Goal: Information Seeking & Learning: Compare options

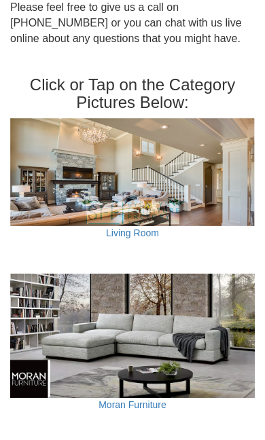
scroll to position [922, 0]
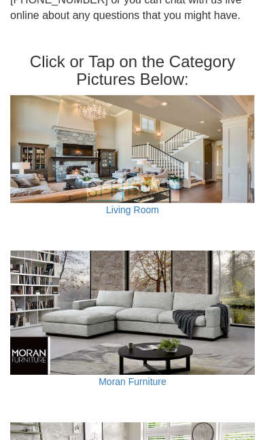
click at [122, 204] on link "Living Room" at bounding box center [132, 209] width 53 height 11
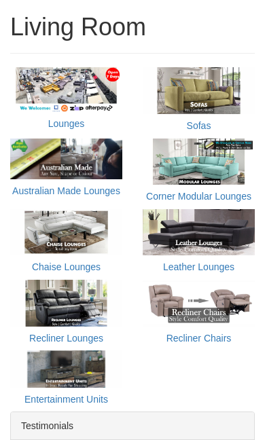
scroll to position [378, 0]
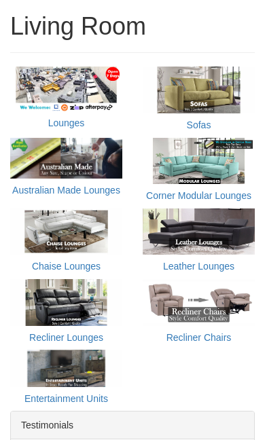
click at [40, 119] on h5 "Lounges" at bounding box center [66, 123] width 112 height 10
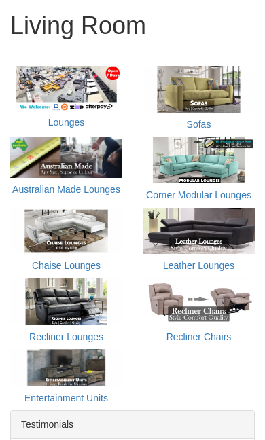
click at [69, 125] on link "Lounges" at bounding box center [66, 122] width 37 height 11
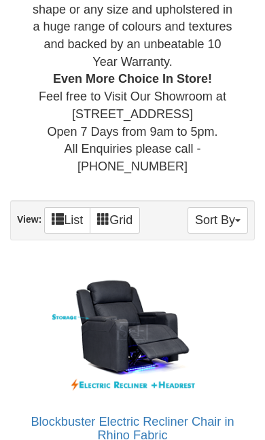
scroll to position [667, 0]
click at [119, 212] on link "Grid" at bounding box center [115, 220] width 50 height 26
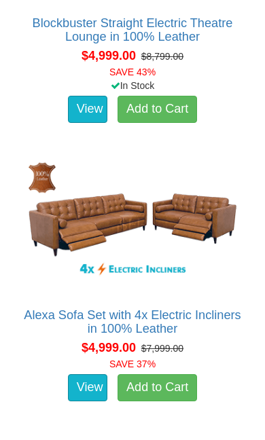
scroll to position [28797, 0]
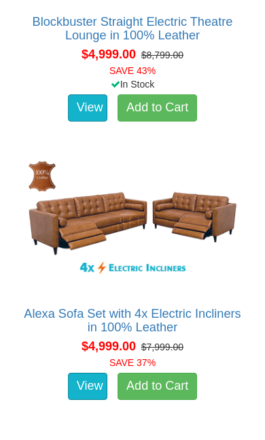
click at [206, 307] on link "Alexa Sofa Set with 4x Electric Incliners in 100% Leather" at bounding box center [132, 320] width 217 height 27
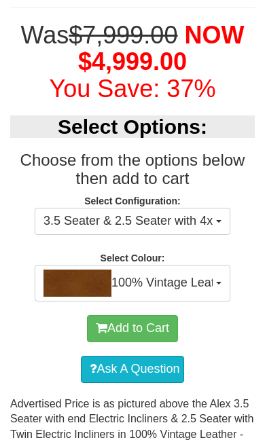
scroll to position [635, 0]
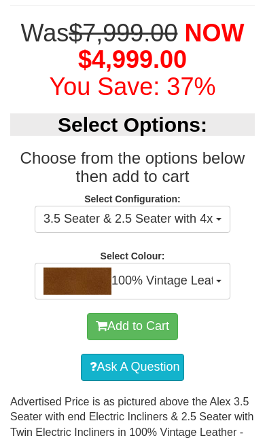
click at [227, 216] on button "3.5 Seater & 2.5 Seater with 4x Electric Incliners" at bounding box center [132, 219] width 195 height 27
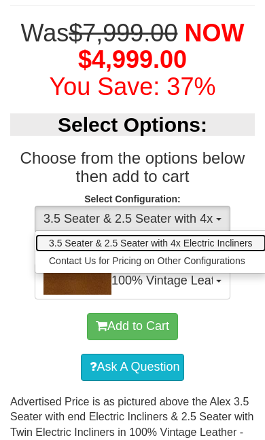
click at [242, 236] on span "3.5 Seater & 2.5 Seater with 4x Electric Incliners" at bounding box center [151, 243] width 204 height 14
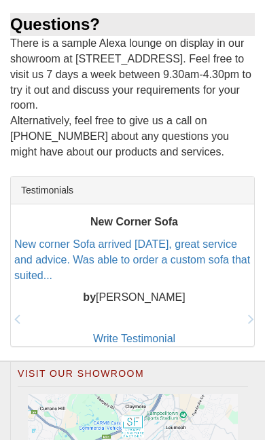
scroll to position [2812, 0]
click at [253, 311] on icon at bounding box center [251, 319] width 6 height 16
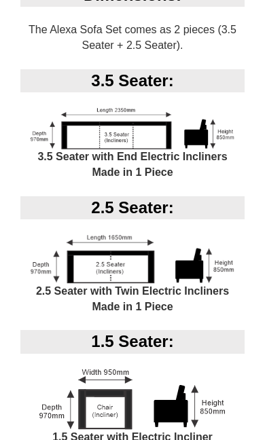
scroll to position [1352, 0]
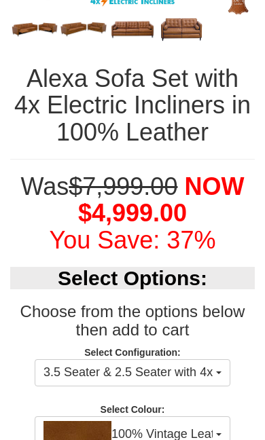
scroll to position [483, 0]
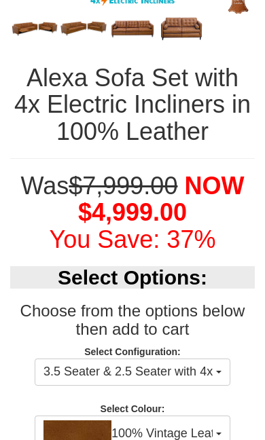
click at [226, 369] on button "3.5 Seater & 2.5 Seater with 4x Electric Incliners" at bounding box center [132, 371] width 195 height 27
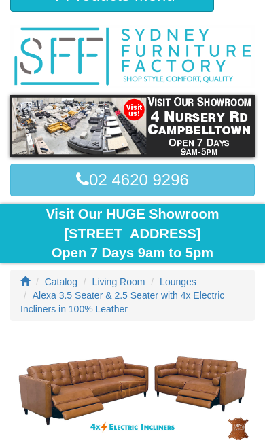
scroll to position [0, 0]
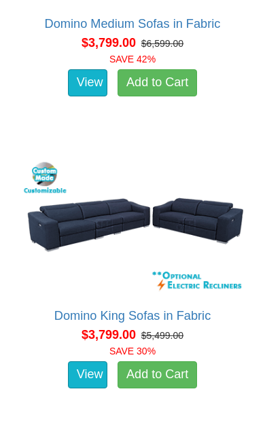
scroll to position [21800, 0]
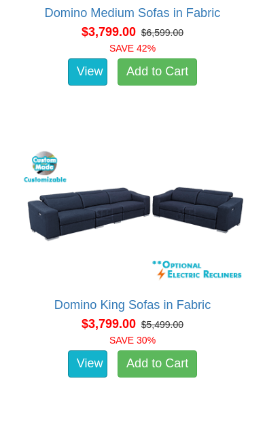
click at [64, 206] on img at bounding box center [132, 215] width 229 height 141
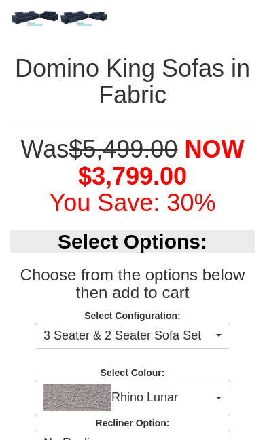
click at [223, 397] on button "Rhino Lunar" at bounding box center [132, 397] width 195 height 37
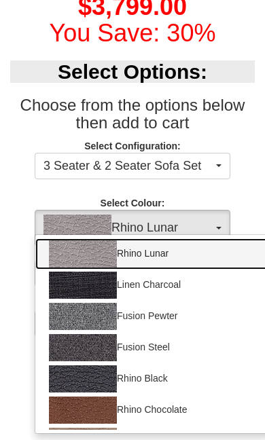
scroll to position [661, 0]
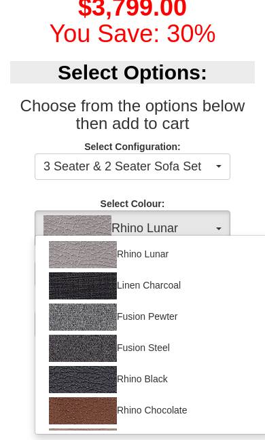
click at [250, 187] on div at bounding box center [132, 220] width 265 height 440
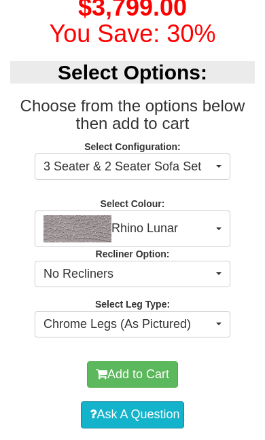
click at [224, 280] on button "No Recliners" at bounding box center [132, 274] width 195 height 27
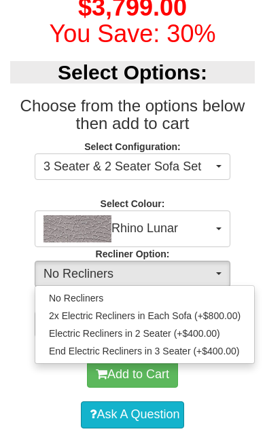
click at [255, 241] on div at bounding box center [132, 220] width 265 height 440
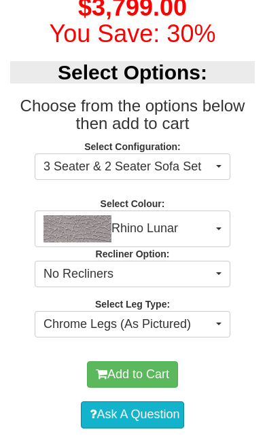
click at [225, 327] on button "Chrome Legs (As Pictured)" at bounding box center [132, 324] width 195 height 27
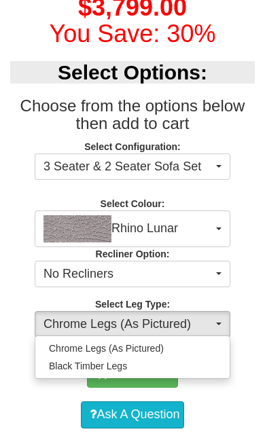
click at [252, 221] on div at bounding box center [132, 220] width 265 height 440
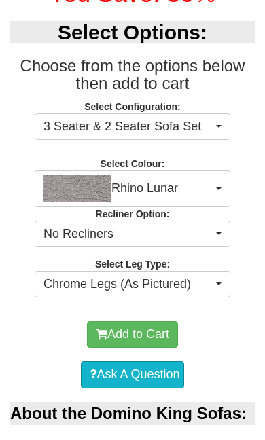
scroll to position [702, 0]
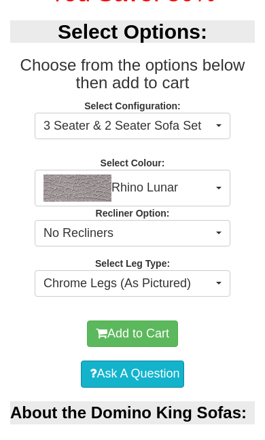
click at [223, 184] on button "Rhino Lunar" at bounding box center [132, 188] width 195 height 37
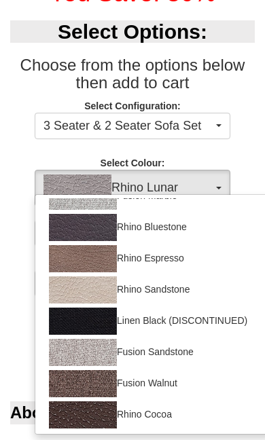
scroll to position [299, 0]
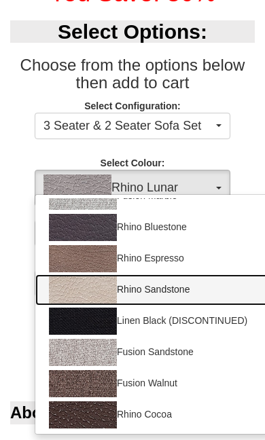
click at [187, 295] on link "Rhino Sandstone" at bounding box center [153, 289] width 237 height 31
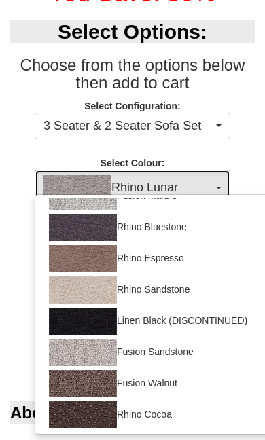
select select "1557"
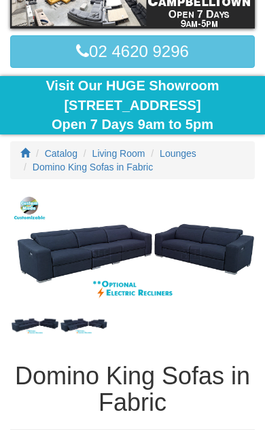
scroll to position [185, 0]
click at [94, 251] on img at bounding box center [132, 254] width 244 height 122
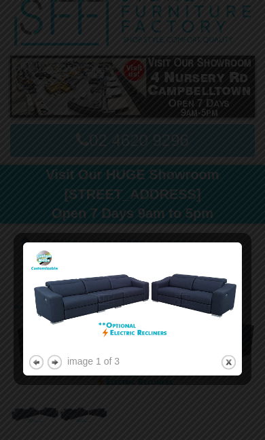
click at [235, 365] on button "close" at bounding box center [228, 362] width 17 height 17
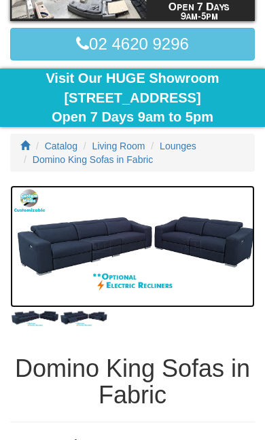
scroll to position [191, 0]
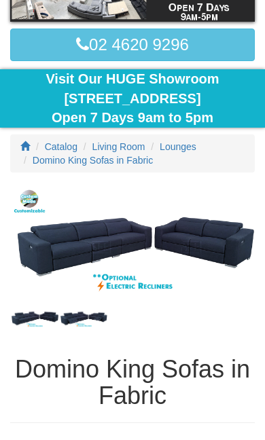
click at [43, 324] on img at bounding box center [34, 318] width 49 height 20
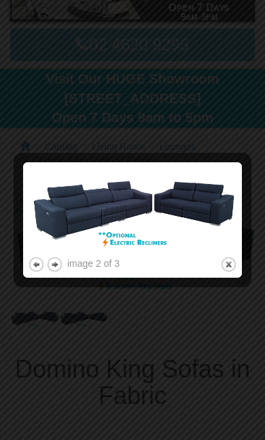
click at [96, 320] on div at bounding box center [132, 220] width 265 height 440
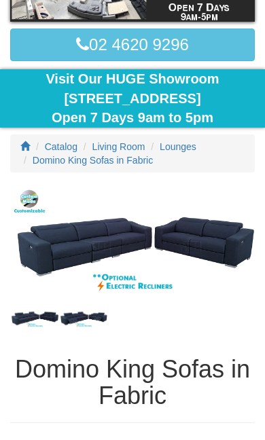
click at [99, 319] on img at bounding box center [83, 318] width 49 height 20
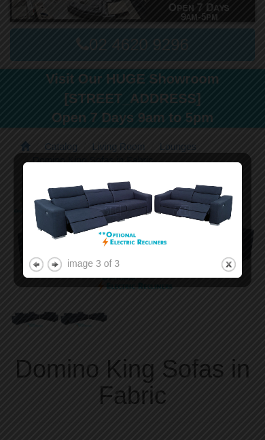
click at [48, 314] on div at bounding box center [132, 220] width 265 height 440
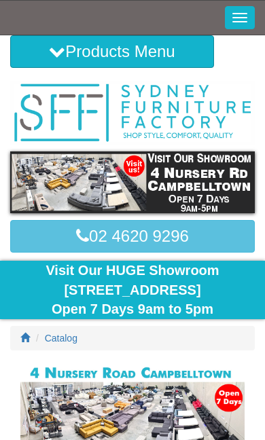
click at [238, 25] on button "Toggle Navigation" at bounding box center [240, 17] width 30 height 23
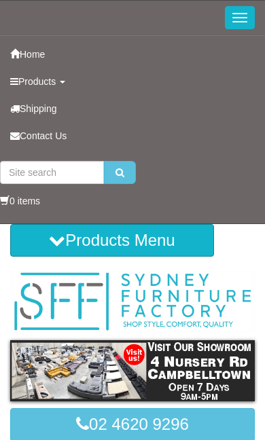
click at [163, 254] on button "Products Menu" at bounding box center [112, 240] width 204 height 33
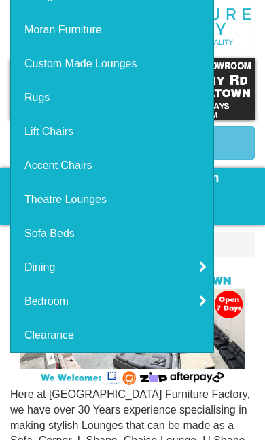
scroll to position [283, 0]
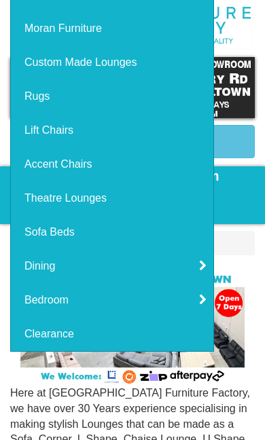
click at [62, 346] on link "Clearance" at bounding box center [112, 334] width 202 height 34
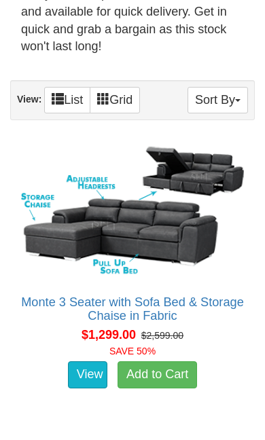
scroll to position [538, 0]
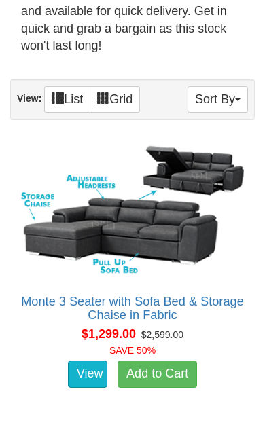
click at [233, 100] on button "Sort By" at bounding box center [217, 99] width 60 height 26
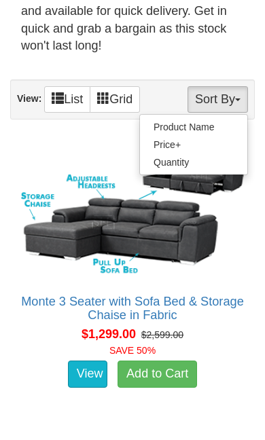
click at [183, 153] on link "Quantity" at bounding box center [193, 162] width 107 height 18
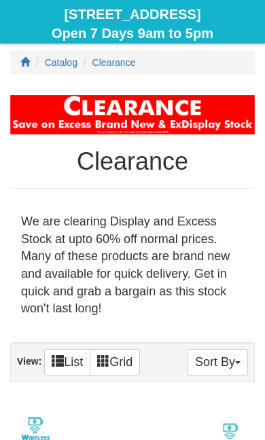
scroll to position [278, 0]
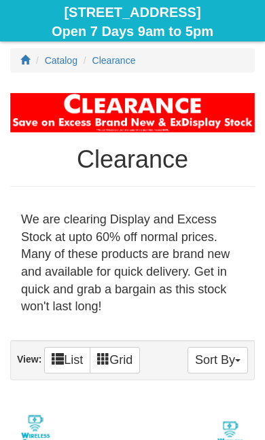
click at [233, 358] on button "Sort By" at bounding box center [217, 360] width 60 height 26
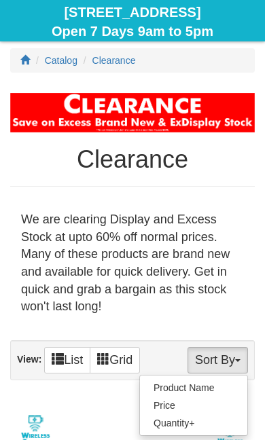
click at [181, 396] on link "Price" at bounding box center [193, 405] width 107 height 18
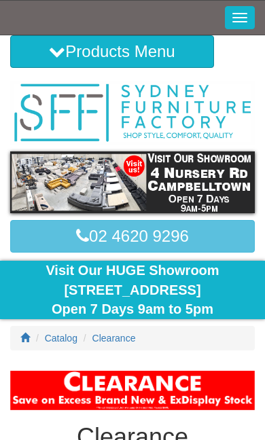
click at [60, 58] on icon at bounding box center [57, 51] width 16 height 16
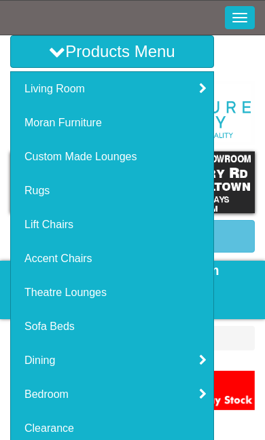
click at [198, 91] on link "Living Room" at bounding box center [112, 89] width 202 height 34
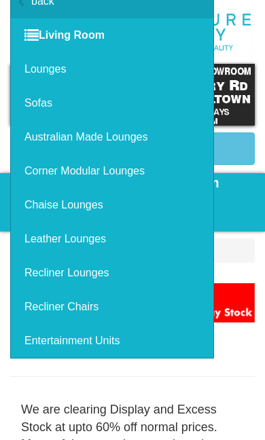
scroll to position [87, 0]
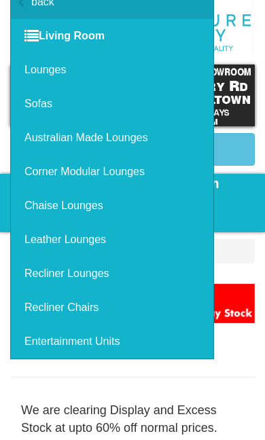
click at [105, 249] on link "Leather Lounges" at bounding box center [112, 240] width 202 height 34
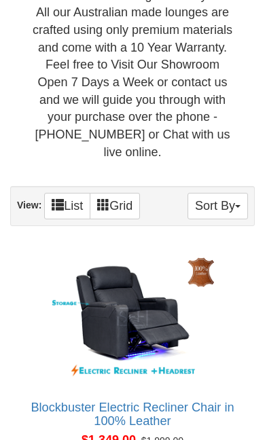
scroll to position [763, 0]
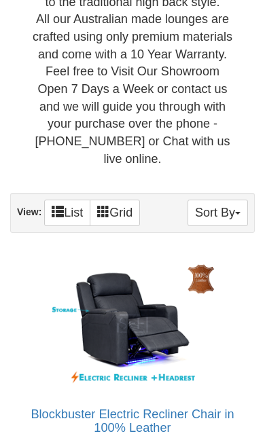
click at [238, 212] on span "button" at bounding box center [237, 213] width 5 height 3
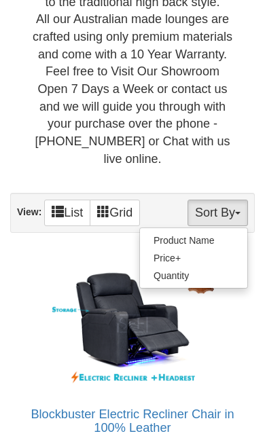
click at [173, 249] on link "Price+" at bounding box center [193, 258] width 107 height 18
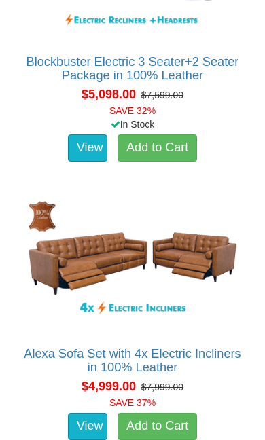
scroll to position [4326, 0]
click at [89, 413] on link "View" at bounding box center [87, 426] width 39 height 27
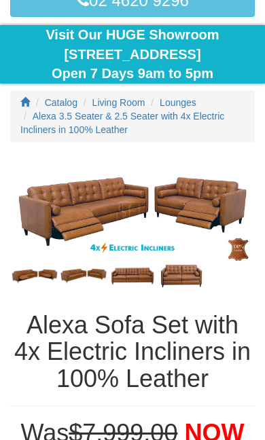
scroll to position [233, 0]
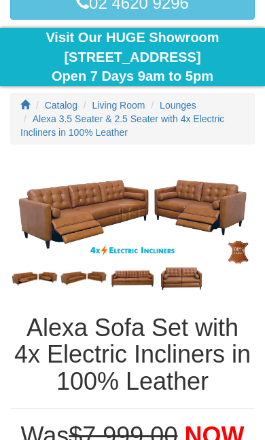
click at [91, 282] on img at bounding box center [83, 278] width 49 height 18
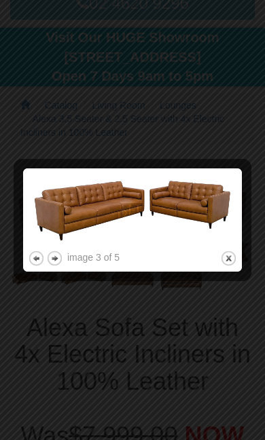
click at [62, 261] on button "next" at bounding box center [54, 258] width 17 height 17
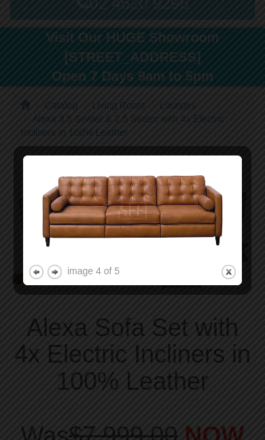
click at [61, 274] on button "next" at bounding box center [54, 271] width 17 height 17
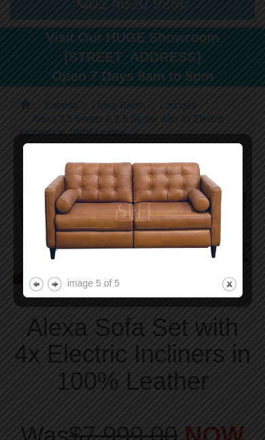
click at [62, 287] on button "next" at bounding box center [54, 284] width 17 height 17
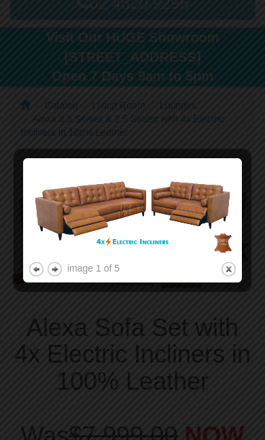
click at [232, 277] on button "close" at bounding box center [228, 269] width 17 height 17
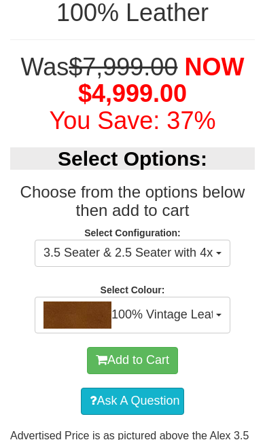
scroll to position [601, 0]
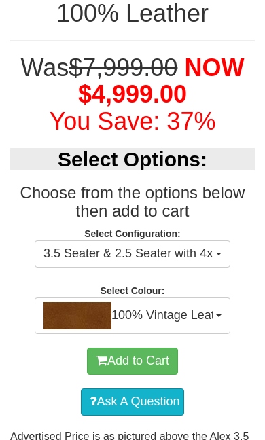
click at [222, 257] on button "3.5 Seater & 2.5 Seater with 4x Electric Incliners" at bounding box center [132, 253] width 195 height 27
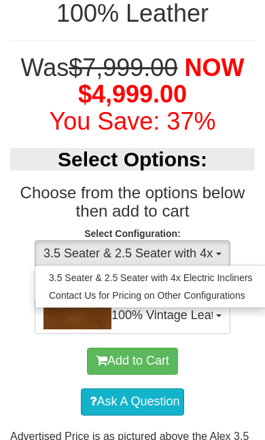
click at [196, 305] on div at bounding box center [132, 220] width 265 height 440
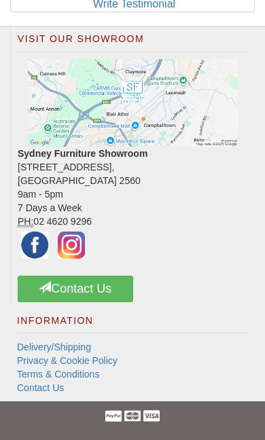
scroll to position [3104, 0]
